Goal: Find specific page/section: Find specific page/section

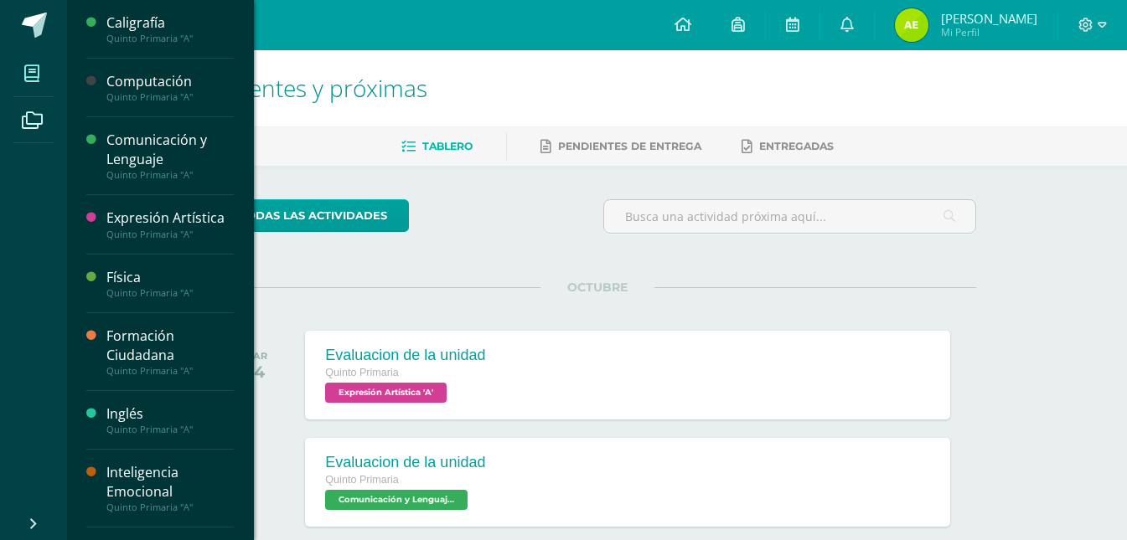
click at [19, 71] on span at bounding box center [32, 73] width 38 height 38
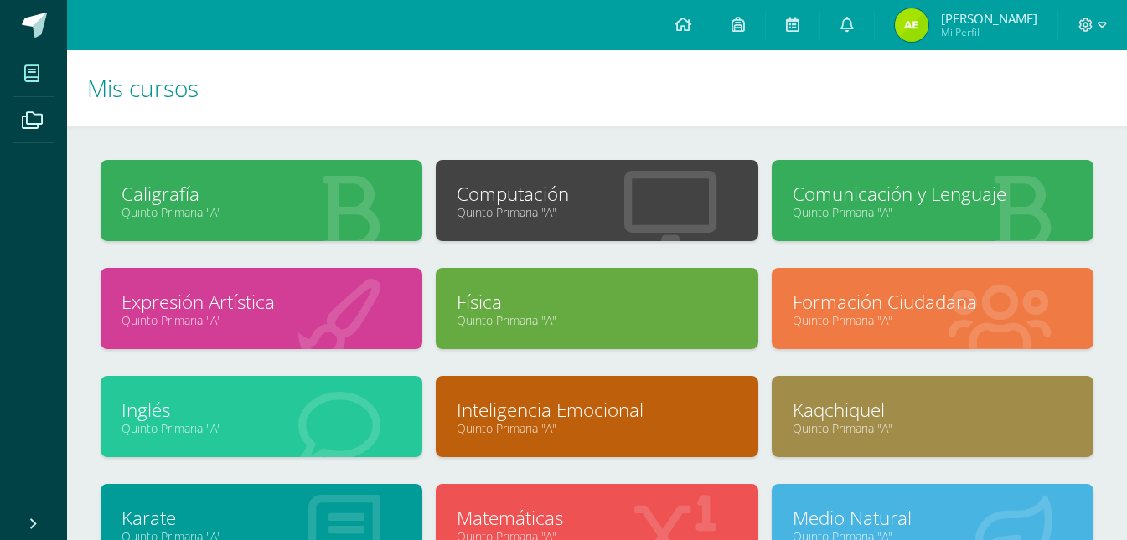
click at [283, 205] on link "Quinto Primaria "A"" at bounding box center [261, 212] width 280 height 16
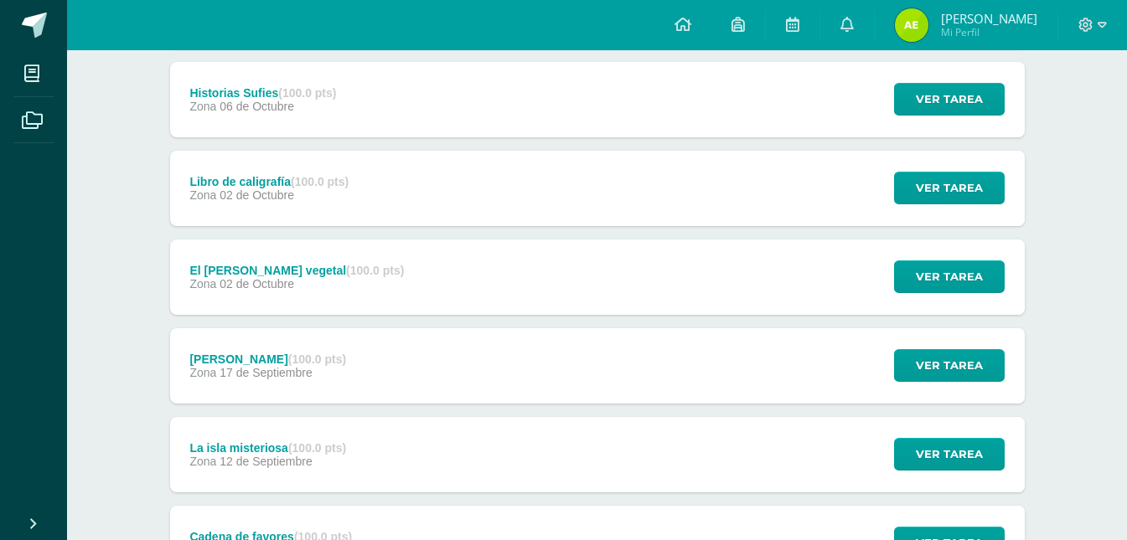
scroll to position [458, 0]
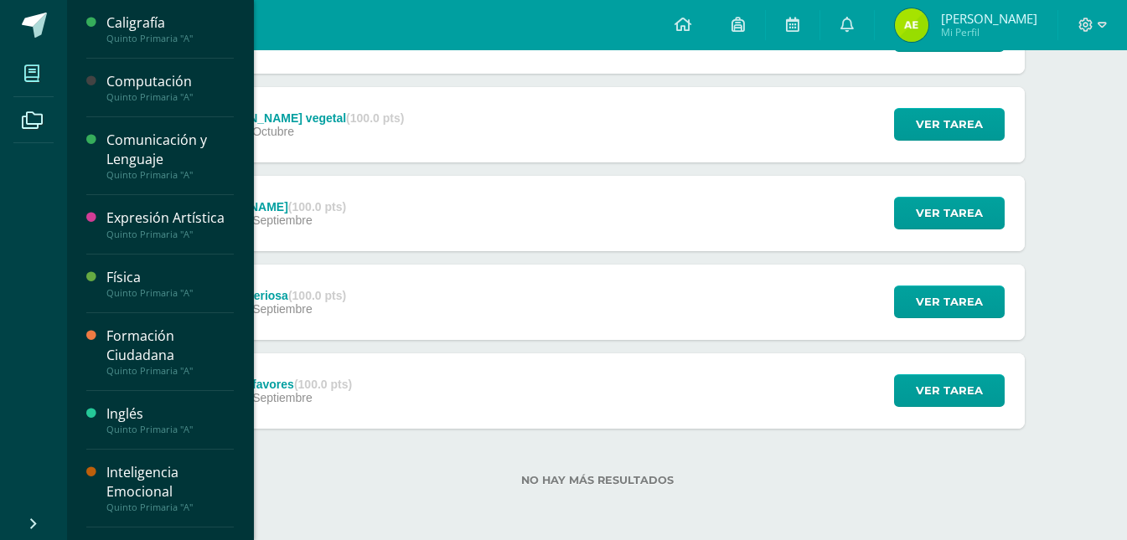
click at [17, 69] on span at bounding box center [32, 73] width 38 height 38
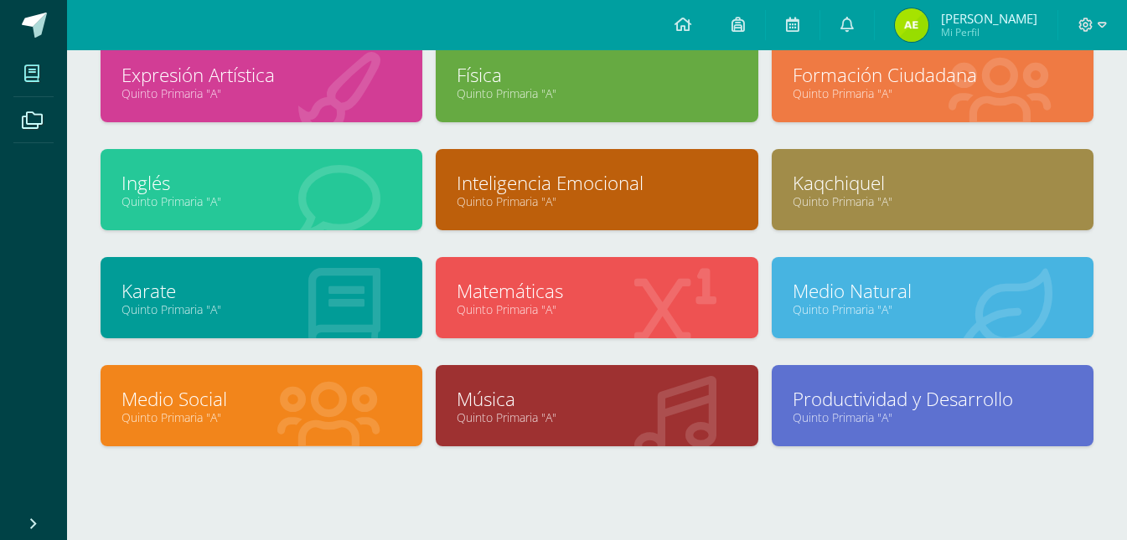
scroll to position [266, 0]
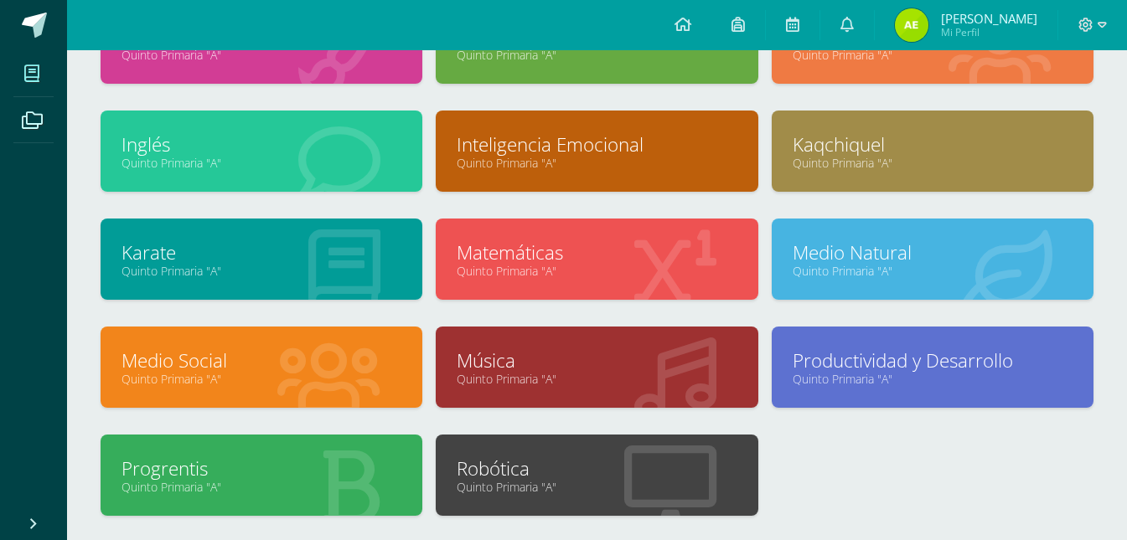
click at [552, 278] on link "Quinto Primaria "A"" at bounding box center [597, 271] width 280 height 16
